Goal: Task Accomplishment & Management: Complete application form

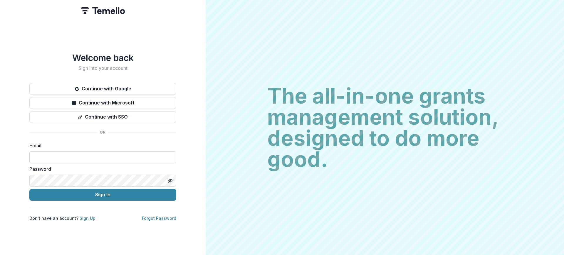
click at [123, 154] on input at bounding box center [102, 157] width 147 height 12
click at [131, 152] on input at bounding box center [102, 157] width 147 height 12
type input "**********"
click at [104, 194] on button "Sign In" at bounding box center [102, 195] width 147 height 12
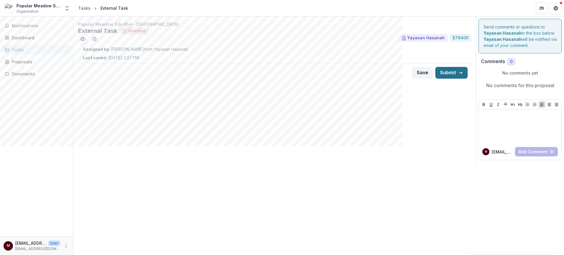
click at [449, 75] on button "Submit" at bounding box center [451, 73] width 32 height 12
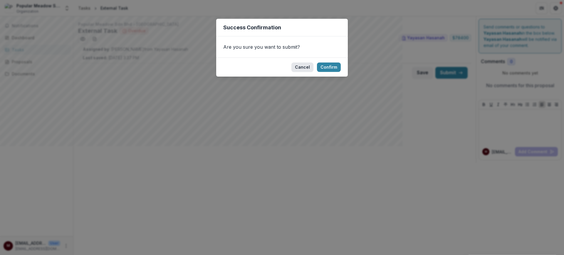
click at [304, 67] on button "Cancel" at bounding box center [302, 67] width 22 height 9
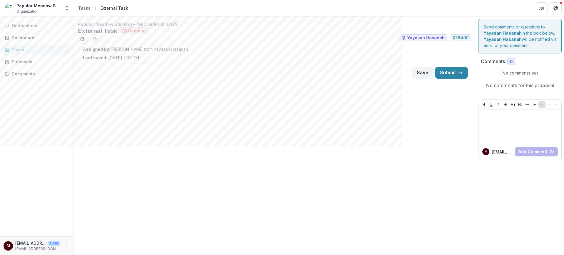
click at [118, 24] on p "Popular Meadow Sdn Bhd - [GEOGRAPHIC_DATA]" at bounding box center [274, 24] width 393 height 6
click at [80, 38] on icon "Preview 97dedc17-8fcd-495e-a6a1-ccc4f3e1171e.pdf" at bounding box center [82, 39] width 5 height 4
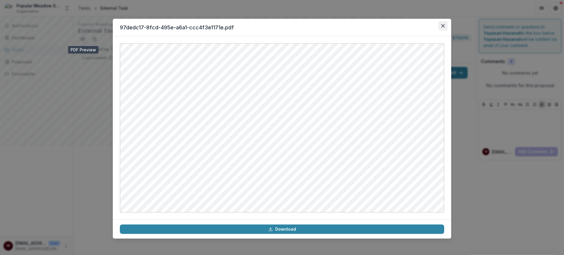
click at [443, 24] on icon "Close" at bounding box center [443, 26] width 4 height 4
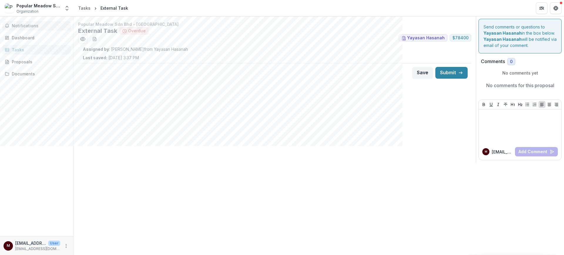
click at [22, 23] on span "Notifications" at bounding box center [40, 25] width 57 height 5
click at [33, 37] on div "Dashboard" at bounding box center [39, 38] width 54 height 6
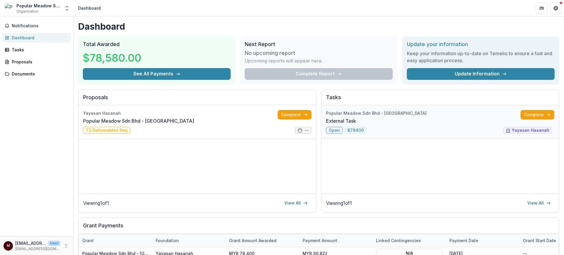
click at [356, 119] on link "External Task" at bounding box center [341, 120] width 30 height 7
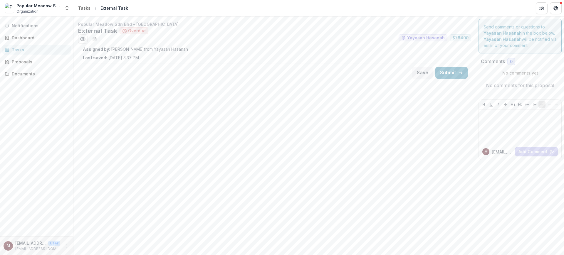
click at [58, 47] on div "Tasks" at bounding box center [39, 50] width 54 height 6
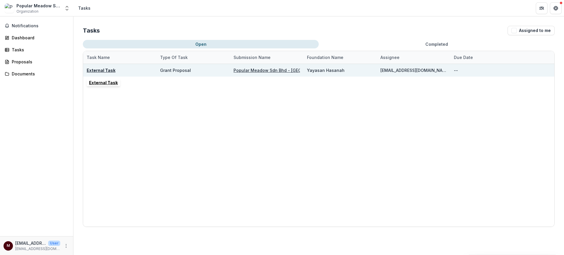
click at [104, 71] on u "External Task" at bounding box center [101, 70] width 29 height 5
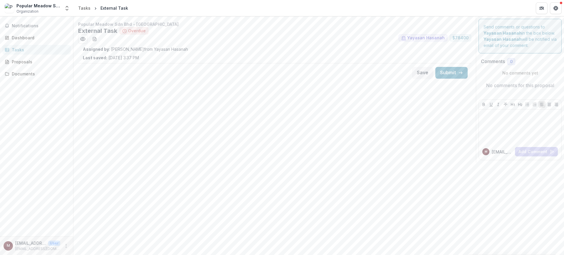
click at [34, 50] on div "Tasks" at bounding box center [39, 50] width 54 height 6
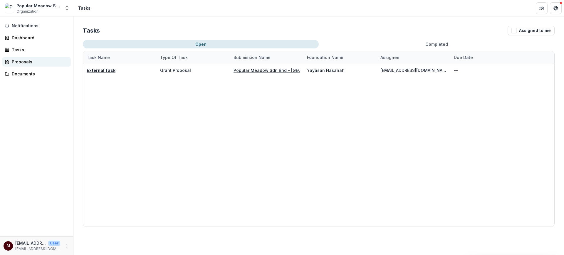
click at [28, 64] on div "Proposals" at bounding box center [39, 62] width 54 height 6
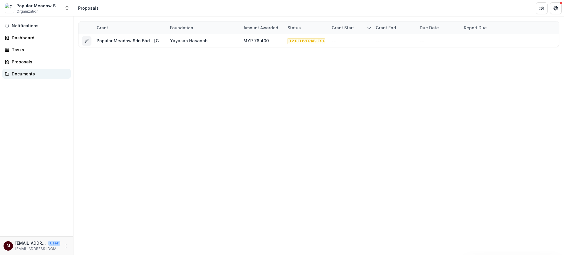
click at [27, 75] on div "Documents" at bounding box center [39, 74] width 54 height 6
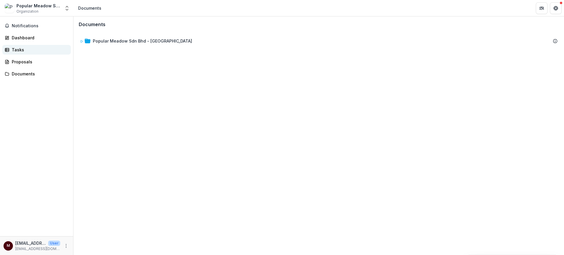
click at [11, 49] on link "Tasks" at bounding box center [36, 50] width 68 height 10
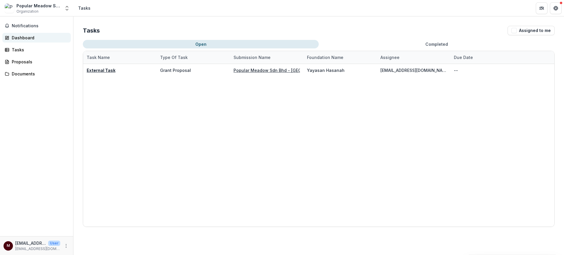
click at [11, 38] on link "Dashboard" at bounding box center [36, 38] width 68 height 10
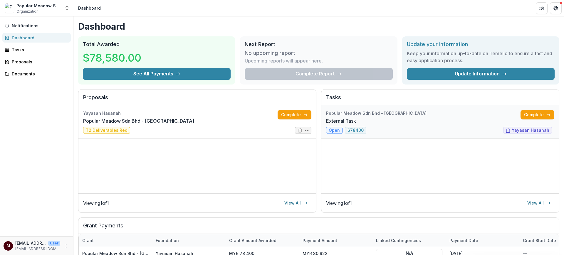
click at [356, 124] on link "External Task" at bounding box center [341, 120] width 30 height 7
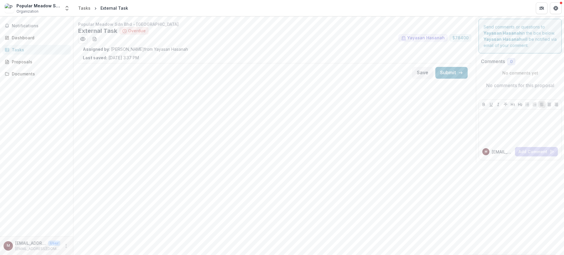
click at [437, 37] on span "Yayasan Hasanah" at bounding box center [426, 38] width 38 height 5
click at [461, 38] on span "$ 78400" at bounding box center [460, 38] width 16 height 5
click at [27, 26] on span "Notifications" at bounding box center [40, 25] width 57 height 5
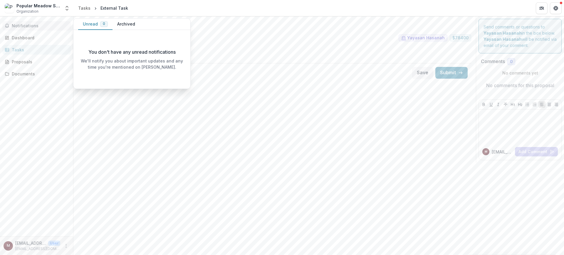
click at [27, 26] on span "Notifications" at bounding box center [40, 25] width 57 height 5
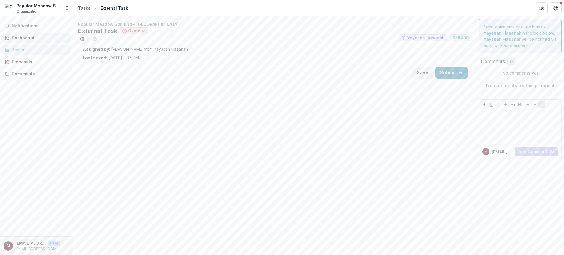
click at [25, 35] on div "Dashboard" at bounding box center [39, 38] width 54 height 6
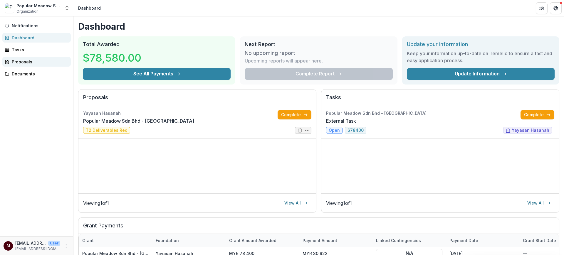
click at [22, 59] on div "Proposals" at bounding box center [39, 62] width 54 height 6
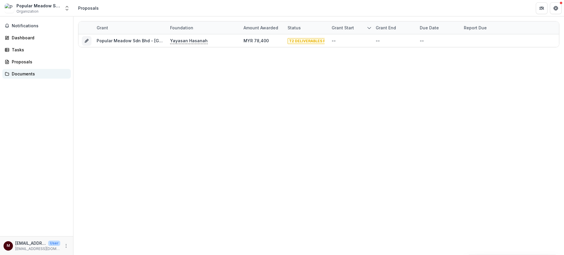
click at [28, 78] on link "Documents" at bounding box center [36, 74] width 68 height 10
